Goal: Information Seeking & Learning: Learn about a topic

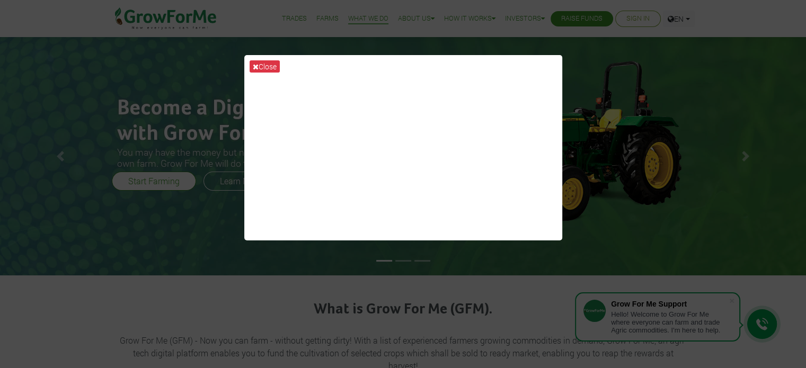
click at [187, 248] on div "Close" at bounding box center [403, 184] width 806 height 368
drag, startPoint x: 16, startPoint y: 1, endPoint x: 62, endPoint y: 164, distance: 169.0
click at [62, 164] on div "Close" at bounding box center [403, 184] width 806 height 368
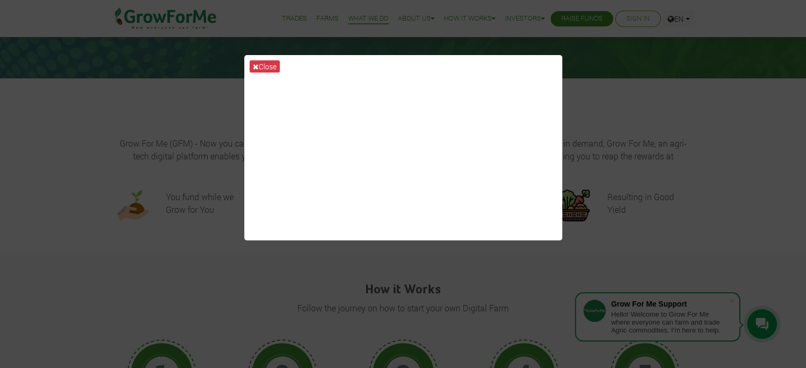
scroll to position [318, 0]
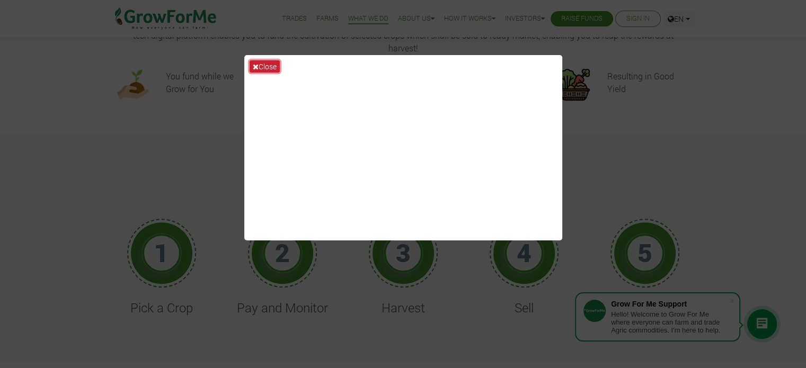
click at [260, 67] on button "Close" at bounding box center [265, 66] width 30 height 12
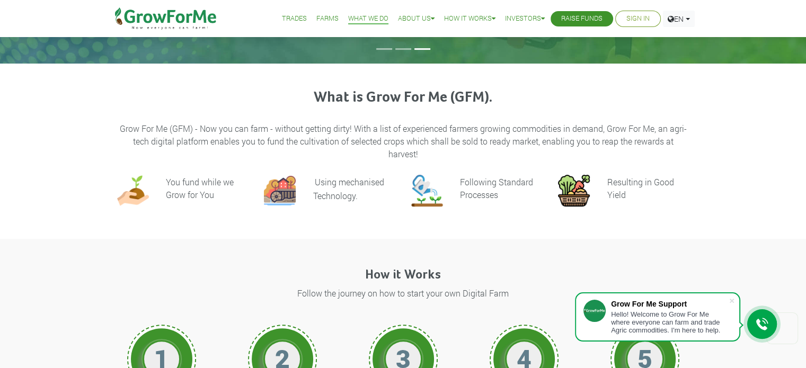
scroll to position [0, 0]
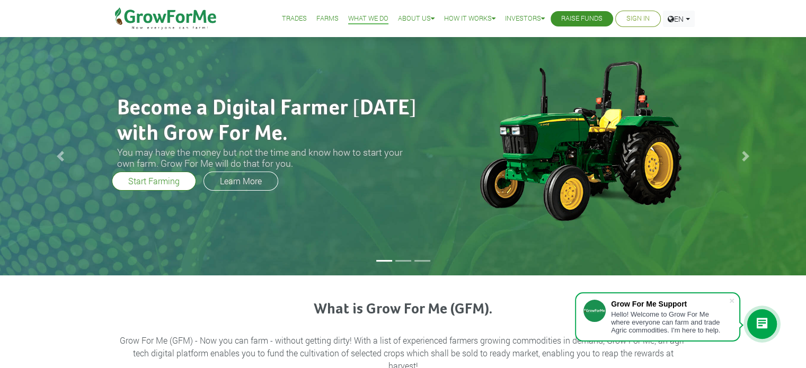
click at [290, 14] on link "Trades" at bounding box center [294, 18] width 25 height 11
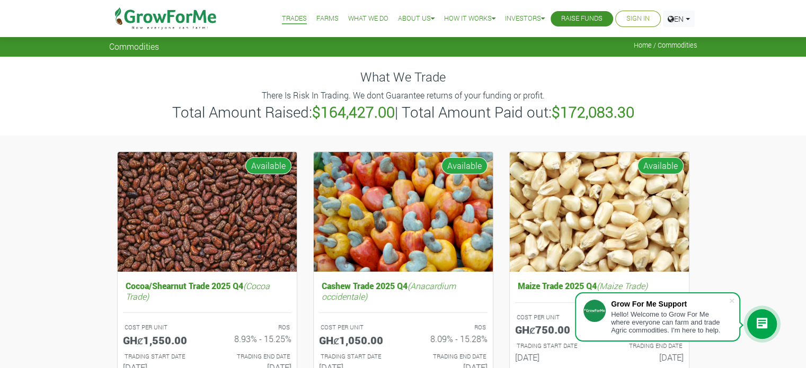
click at [316, 22] on link "Farms" at bounding box center [327, 18] width 22 height 11
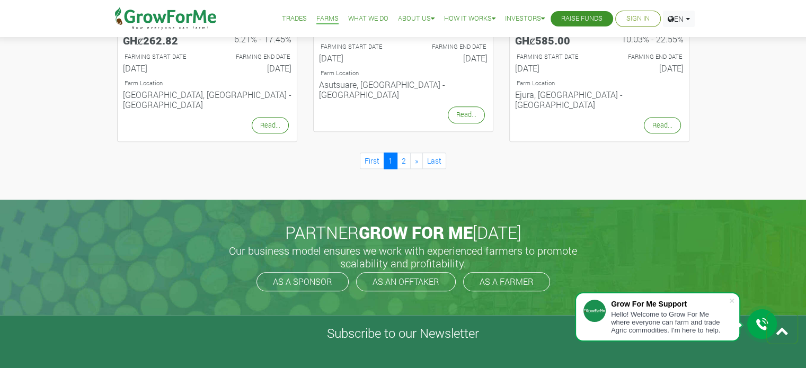
scroll to position [1272, 0]
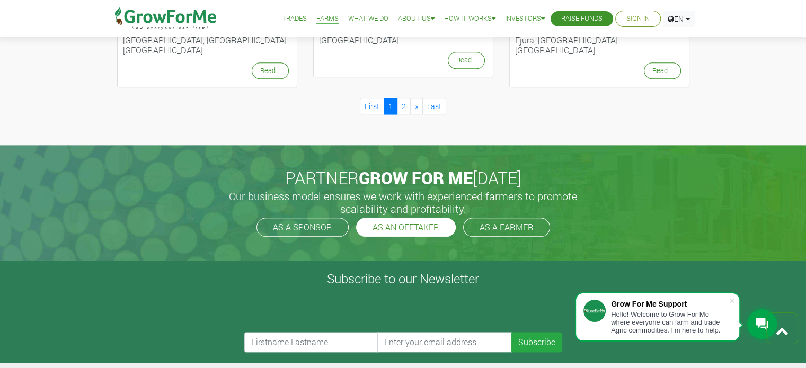
click at [374, 218] on link "AS AN OFFTAKER" at bounding box center [406, 227] width 100 height 19
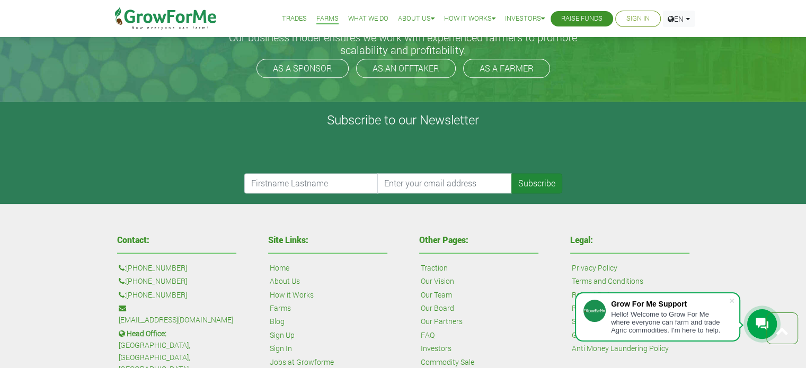
scroll to position [1573, 0]
